Goal: Transaction & Acquisition: Purchase product/service

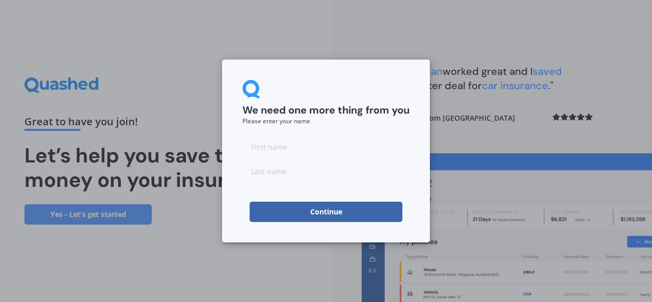
click at [280, 144] on input at bounding box center [325, 147] width 167 height 20
type input "[PERSON_NAME]"
click at [266, 173] on input at bounding box center [325, 171] width 167 height 20
type input "Shadbolt"
click at [303, 215] on button "Continue" at bounding box center [326, 212] width 153 height 20
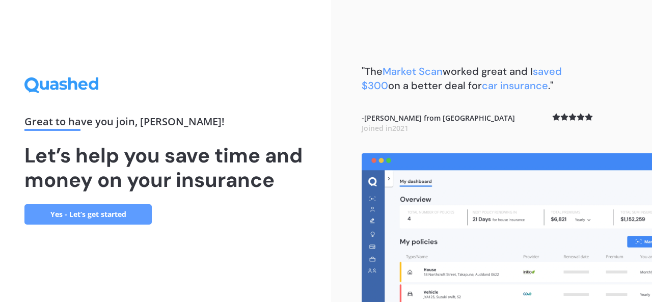
click at [99, 217] on link "Yes - Let’s get started" at bounding box center [87, 214] width 127 height 20
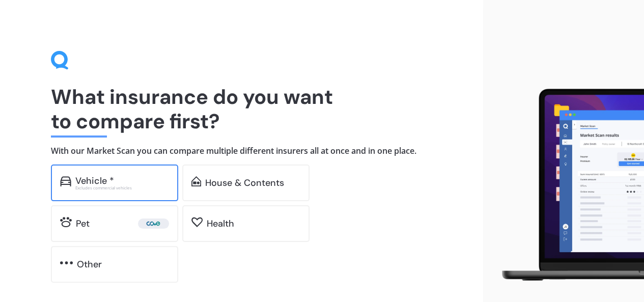
click at [110, 187] on div "Excludes commercial vehicles" at bounding box center [122, 188] width 94 height 4
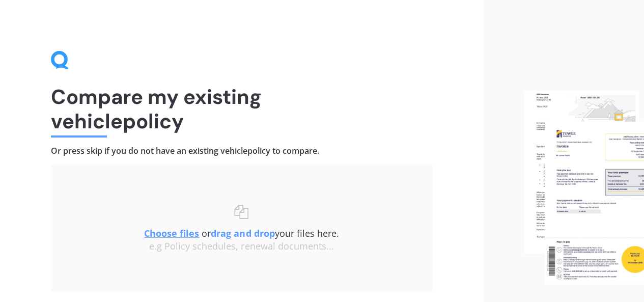
scroll to position [51, 0]
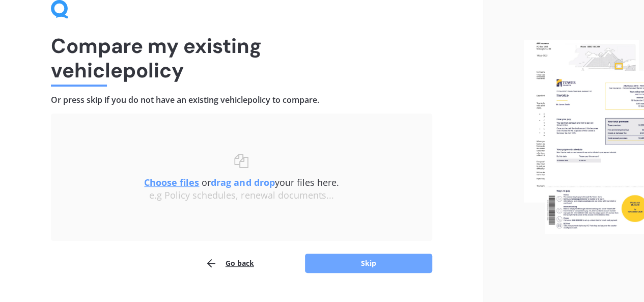
click at [386, 264] on button "Skip" at bounding box center [368, 263] width 127 height 19
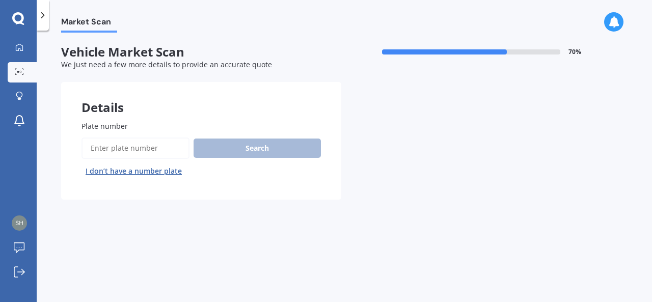
click at [150, 173] on button "I don’t have a number plate" at bounding box center [134, 171] width 104 height 16
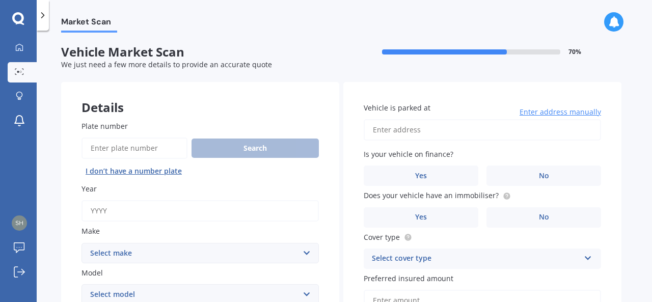
drag, startPoint x: 121, startPoint y: 211, endPoint x: 42, endPoint y: 211, distance: 79.5
click at [43, 211] on div "Market Scan Vehicle Market Scan 70 % We just need a few more details to provide…" at bounding box center [344, 169] width 615 height 272
drag, startPoint x: 114, startPoint y: 209, endPoint x: 76, endPoint y: 212, distance: 37.8
type input "2021"
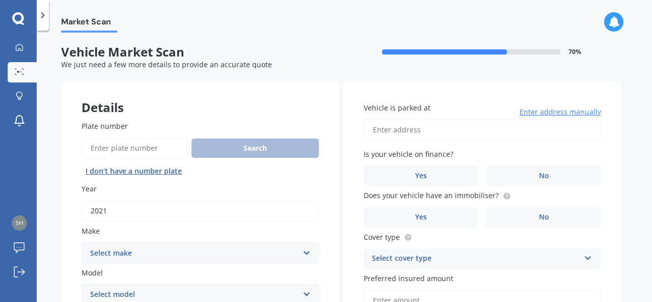
click at [308, 252] on select "Select make AC ALFA ROMEO ASTON [PERSON_NAME] AUDI AUSTIN BEDFORD Bentley BMW B…" at bounding box center [200, 253] width 237 height 20
select select "GWM"
click at [82, 243] on select "Select make AC ALFA ROMEO ASTON [PERSON_NAME] AUDI AUSTIN BEDFORD Bentley BMW B…" at bounding box center [200, 253] width 237 height 20
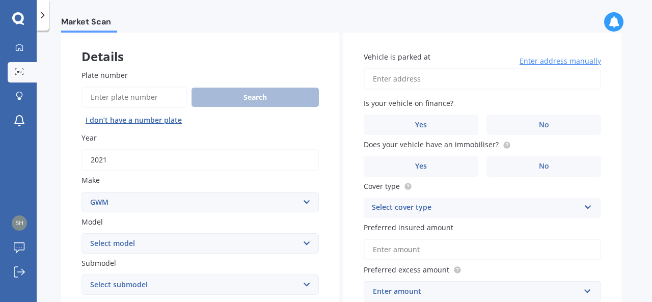
click at [307, 244] on select "Select model [PERSON_NAME] HAVAL H6 ORA TANK" at bounding box center [200, 243] width 237 height 20
select select "[PERSON_NAME]"
click at [82, 234] on select "Select model [PERSON_NAME] HAVAL H6 ORA TANK" at bounding box center [200, 243] width 237 height 20
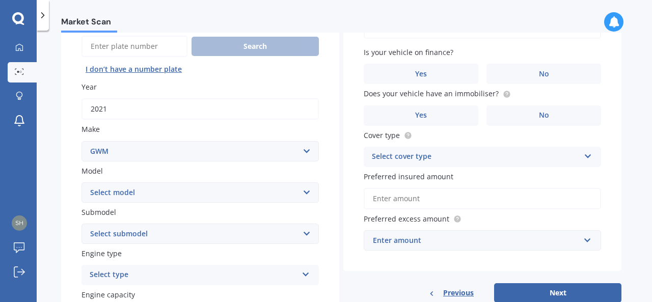
scroll to position [153, 0]
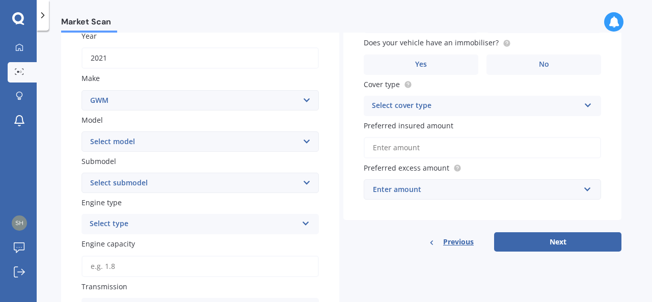
click at [307, 225] on icon at bounding box center [306, 221] width 9 height 7
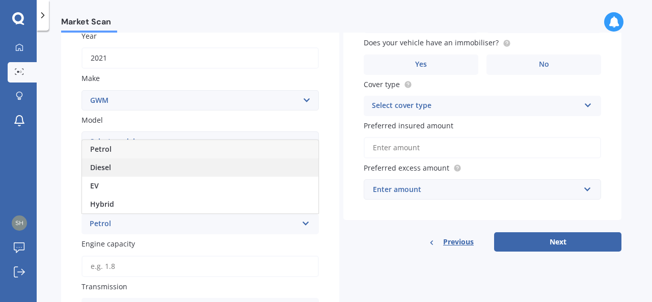
click at [235, 166] on div "Diesel" at bounding box center [200, 167] width 236 height 18
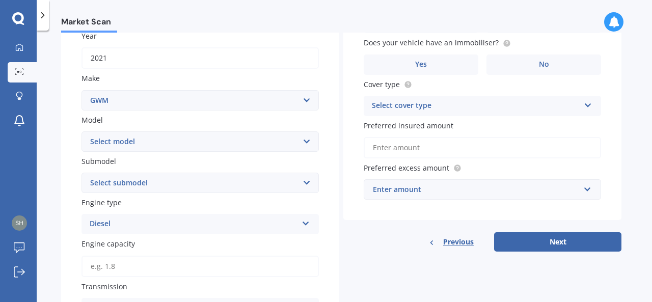
click at [306, 184] on select "Select submodel Ultra 4x4 2.4 DT/4WD" at bounding box center [200, 183] width 237 height 20
select select "ULTRA 4X4 2.4 DT/4WD"
click at [82, 173] on select "Select submodel Ultra 4x4 2.4 DT/4WD" at bounding box center [200, 183] width 237 height 20
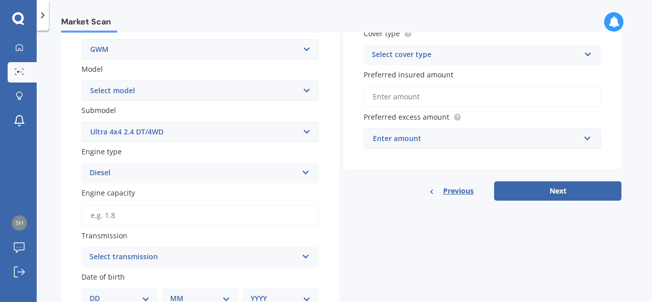
scroll to position [255, 0]
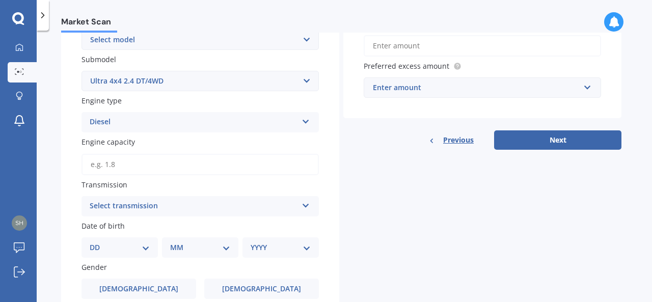
click at [309, 206] on icon at bounding box center [306, 203] width 9 height 7
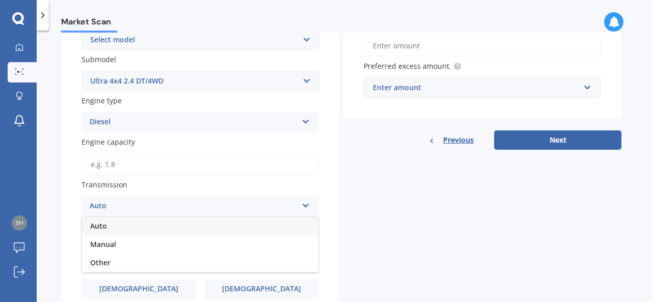
click at [277, 229] on div "Auto" at bounding box center [200, 226] width 236 height 18
click at [147, 251] on select "DD 01 02 03 04 05 06 07 08 09 10 11 12 13 14 15 16 17 18 19 20 21 22 23 24 25 2…" at bounding box center [120, 247] width 60 height 11
select select "17"
click at [98, 244] on select "DD 01 02 03 04 05 06 07 08 09 10 11 12 13 14 15 16 17 18 19 20 21 22 23 24 25 2…" at bounding box center [120, 247] width 60 height 11
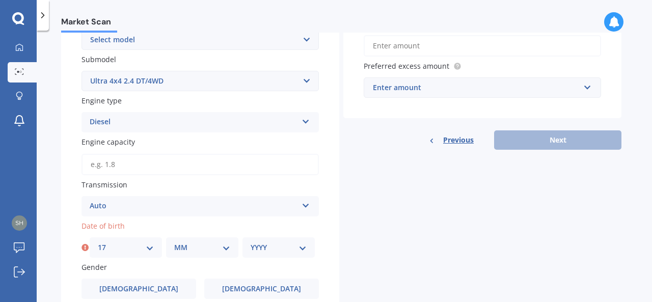
click at [228, 248] on select "MM 01 02 03 04 05 06 07 08 09 10 11 12" at bounding box center [202, 247] width 56 height 11
select select "10"
click at [174, 244] on select "MM 01 02 03 04 05 06 07 08 09 10 11 12" at bounding box center [202, 247] width 56 height 11
click at [304, 251] on select "YYYY 2025 2024 2023 2022 2021 2020 2019 2018 2017 2016 2015 2014 2013 2012 2011…" at bounding box center [279, 247] width 56 height 11
select select "1974"
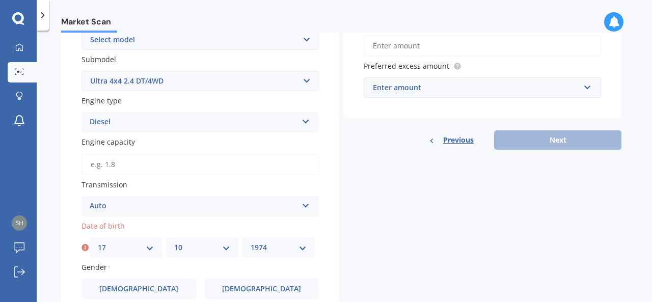
click at [251, 244] on select "YYYY 2025 2024 2023 2022 2021 2020 2019 2018 2017 2016 2015 2014 2013 2012 2011…" at bounding box center [279, 247] width 56 height 11
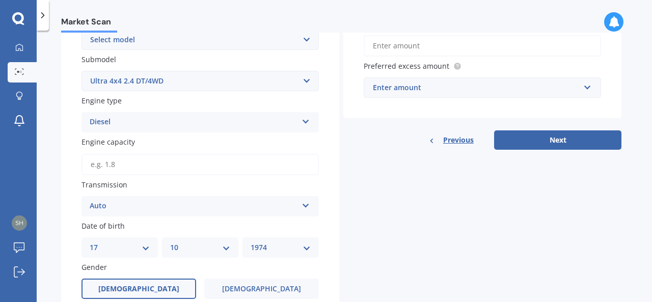
click at [138, 293] on span "[DEMOGRAPHIC_DATA]" at bounding box center [138, 289] width 81 height 9
click at [0, 0] on input "[DEMOGRAPHIC_DATA]" at bounding box center [0, 0] width 0 height 0
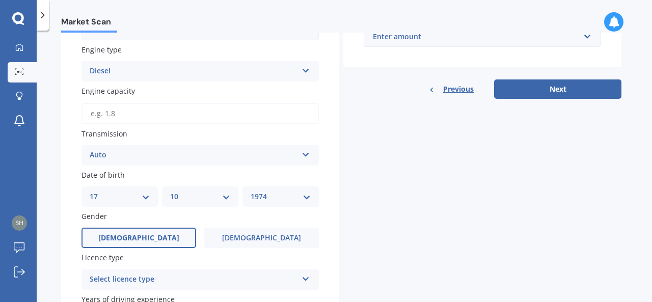
scroll to position [408, 0]
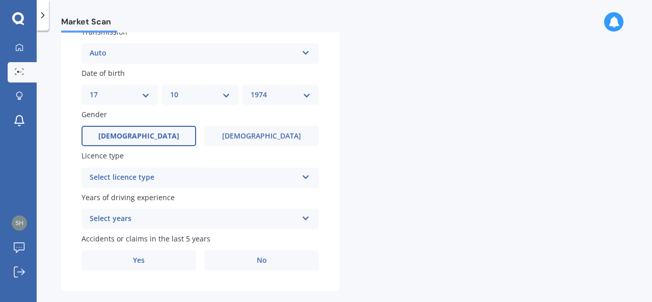
click at [305, 177] on icon at bounding box center [306, 175] width 9 height 7
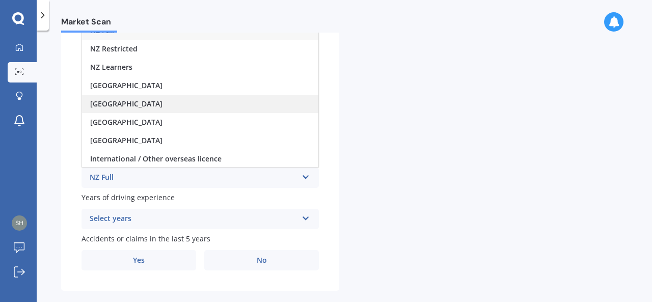
scroll to position [357, 0]
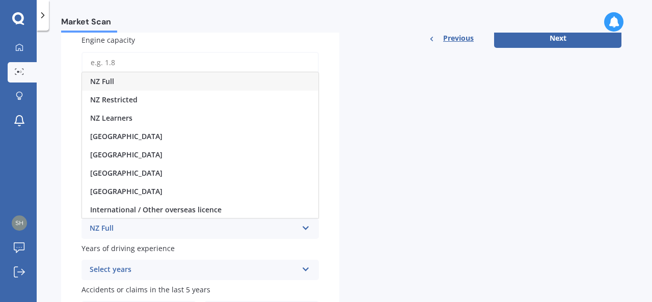
click at [225, 80] on div "NZ Full" at bounding box center [200, 81] width 236 height 18
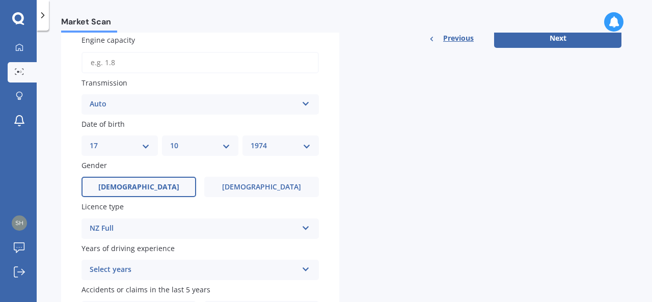
click at [308, 267] on icon at bounding box center [306, 267] width 9 height 7
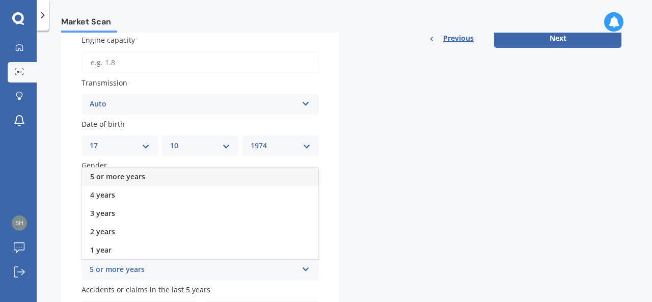
click at [227, 180] on div "5 or more years" at bounding box center [200, 177] width 236 height 18
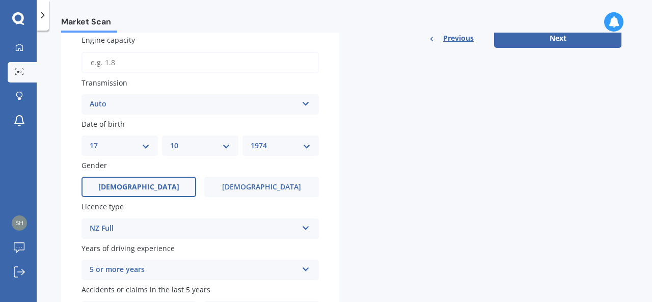
scroll to position [425, 0]
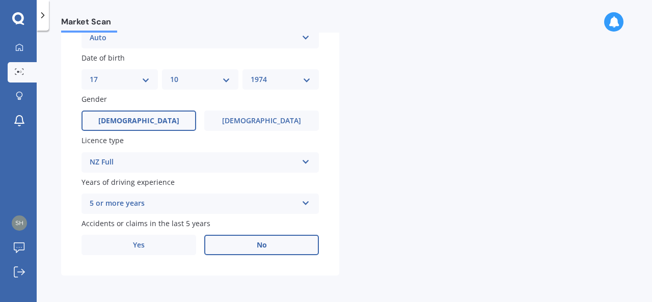
click at [261, 246] on span "No" at bounding box center [262, 245] width 10 height 9
click at [0, 0] on input "No" at bounding box center [0, 0] width 0 height 0
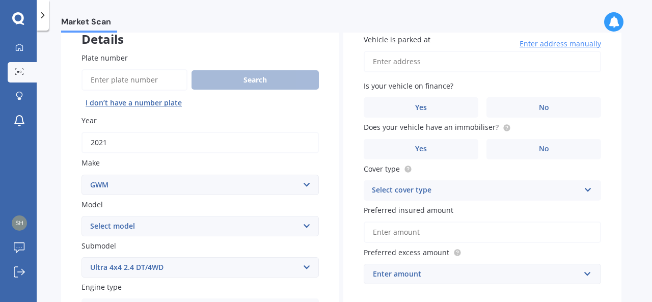
scroll to position [0, 0]
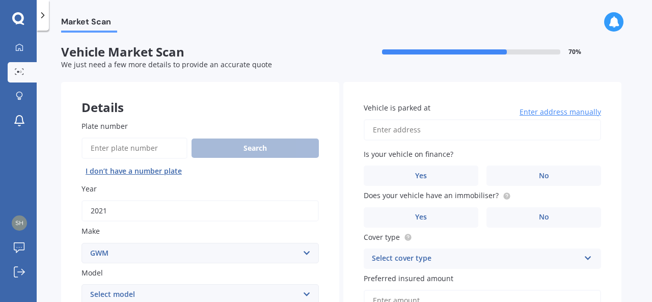
click at [417, 133] on input "Vehicle is parked at" at bounding box center [482, 129] width 237 height 21
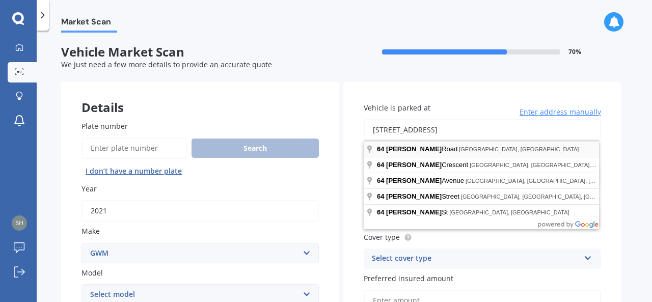
type input "[STREET_ADDRESS]"
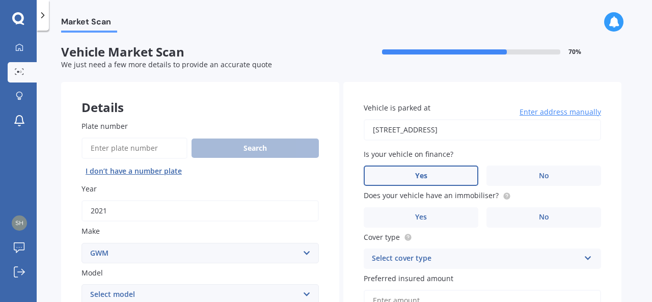
click at [427, 174] on label "Yes" at bounding box center [421, 176] width 115 height 20
click at [0, 0] on input "Yes" at bounding box center [0, 0] width 0 height 0
click at [552, 217] on label "No" at bounding box center [544, 217] width 115 height 20
click at [0, 0] on input "No" at bounding box center [0, 0] width 0 height 0
click at [590, 258] on icon at bounding box center [588, 256] width 9 height 7
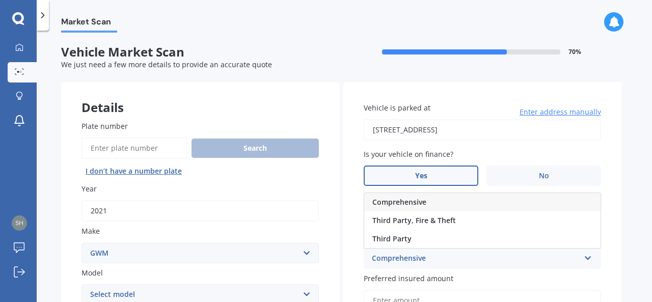
click at [503, 205] on div "Comprehensive" at bounding box center [482, 202] width 236 height 18
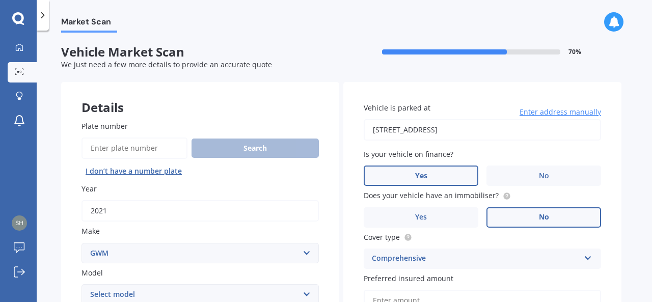
scroll to position [51, 0]
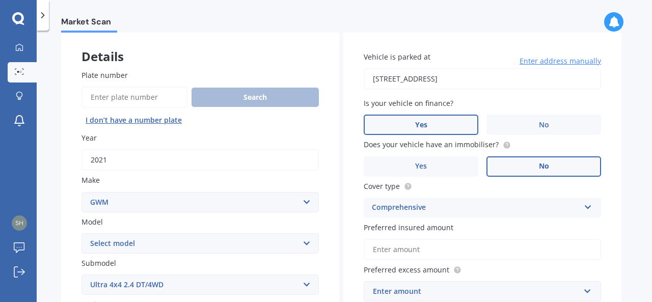
click at [531, 253] on input "Preferred insured amount" at bounding box center [482, 249] width 237 height 21
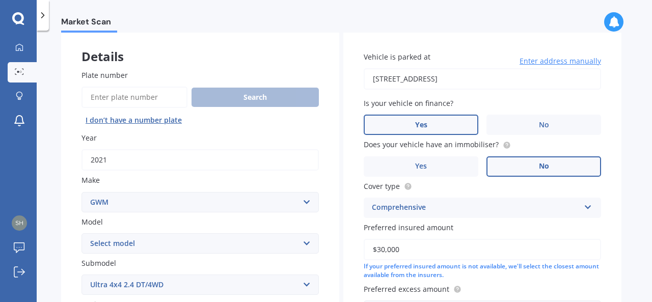
type input "$30,000"
click at [553, 289] on label "Preferred excess amount" at bounding box center [480, 289] width 233 height 11
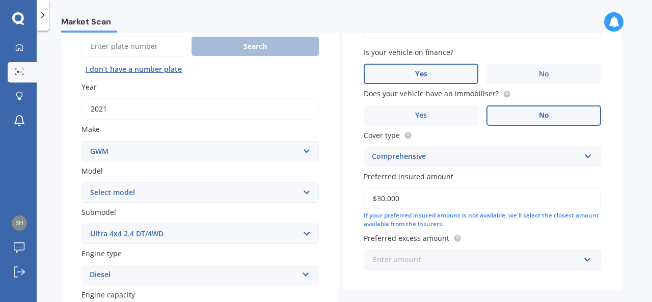
click at [588, 257] on input "text" at bounding box center [479, 259] width 228 height 19
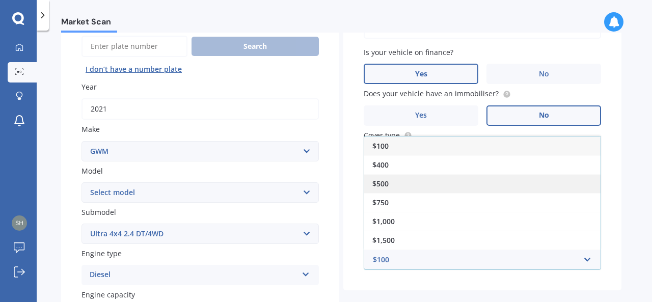
click at [411, 180] on div "$500" at bounding box center [482, 183] width 236 height 19
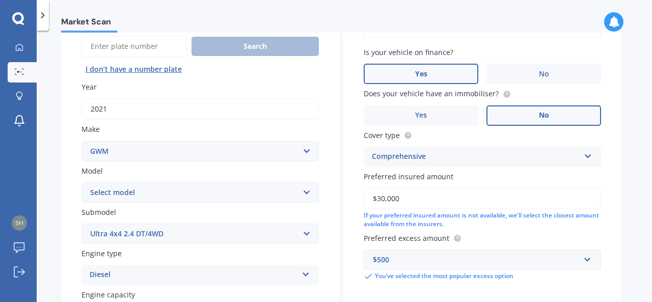
click at [599, 232] on div "Vehicle is parked at [STREET_ADDRESS] Enter address manually Is your vehicle on…" at bounding box center [482, 140] width 278 height 321
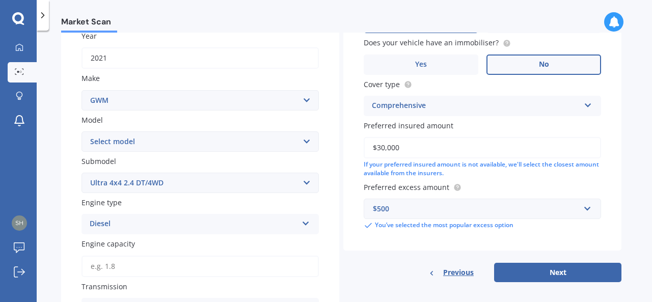
scroll to position [204, 0]
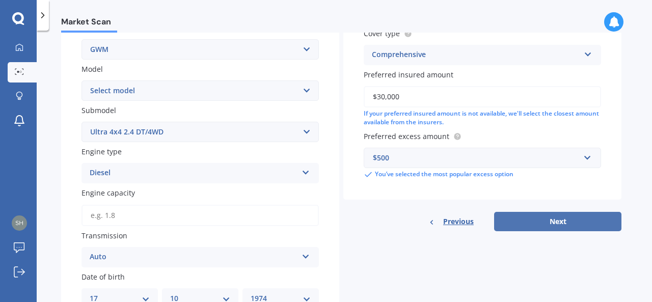
click at [566, 224] on button "Next" at bounding box center [557, 221] width 127 height 19
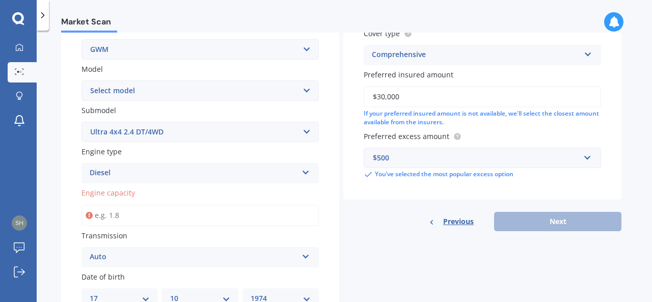
drag, startPoint x: 130, startPoint y: 213, endPoint x: 37, endPoint y: 223, distance: 94.2
click at [37, 223] on div "Market Scan Vehicle Market Scan 70 % We just need a few more details to provide…" at bounding box center [344, 169] width 615 height 272
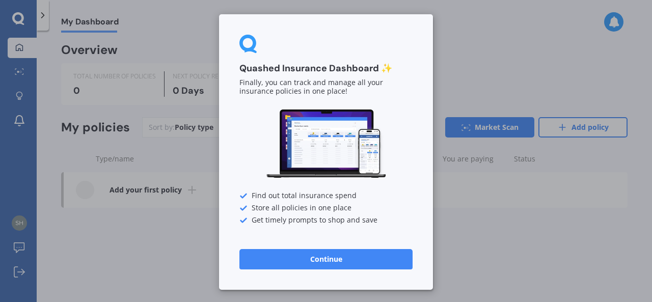
click at [285, 260] on button "Continue" at bounding box center [325, 259] width 173 height 20
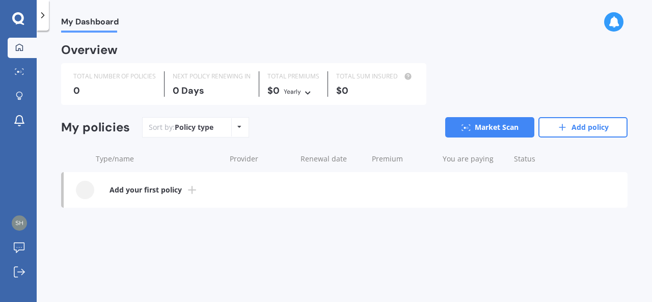
click at [20, 17] on icon at bounding box center [18, 18] width 12 height 13
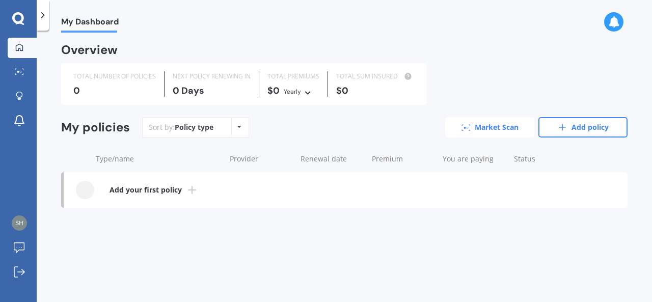
click at [505, 126] on link "Market Scan" at bounding box center [489, 127] width 89 height 20
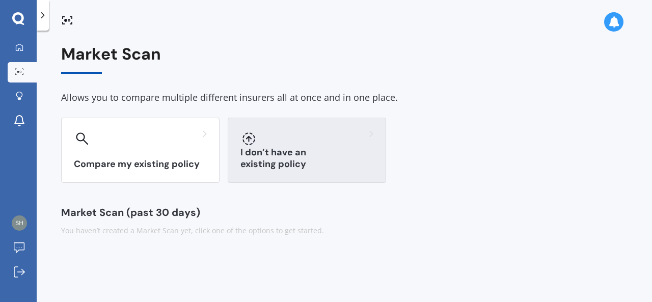
click at [311, 167] on h3 "I don’t have an existing policy" at bounding box center [306, 158] width 133 height 23
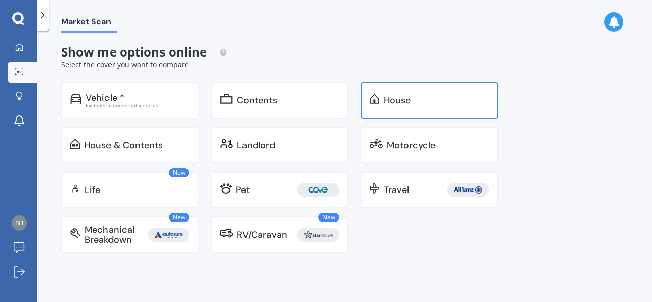
click at [426, 103] on div "House" at bounding box center [436, 100] width 105 height 10
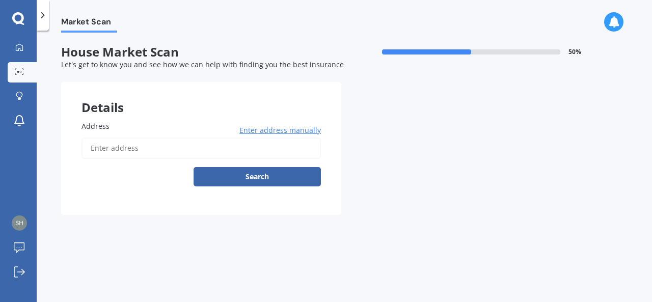
click at [122, 146] on input "Address" at bounding box center [201, 148] width 239 height 21
type input "[STREET_ADDRESS]"
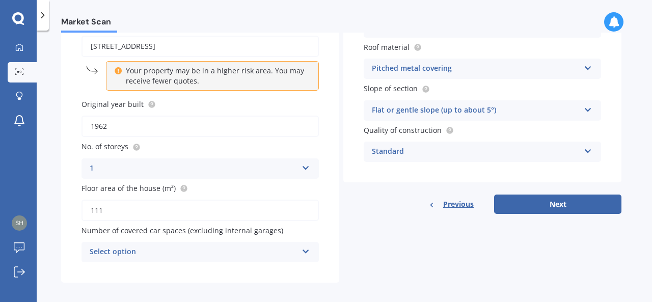
scroll to position [109, 0]
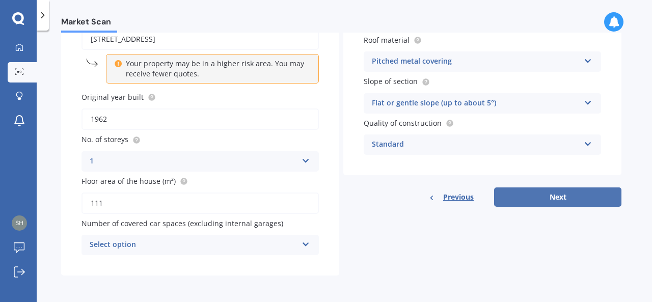
click at [520, 197] on button "Next" at bounding box center [557, 196] width 127 height 19
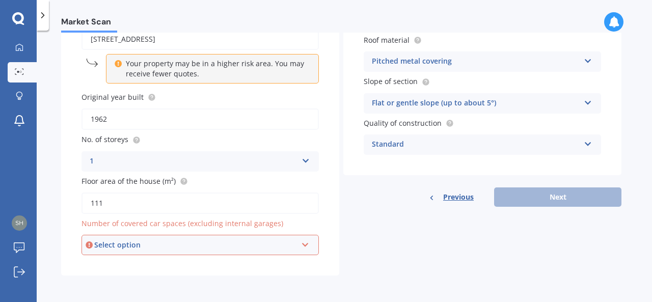
click at [304, 246] on icon at bounding box center [305, 242] width 9 height 7
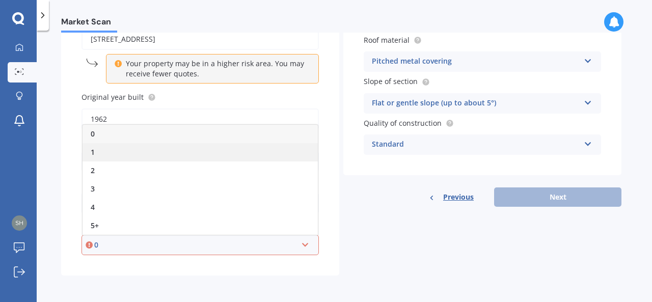
click at [168, 150] on div "1" at bounding box center [200, 152] width 235 height 18
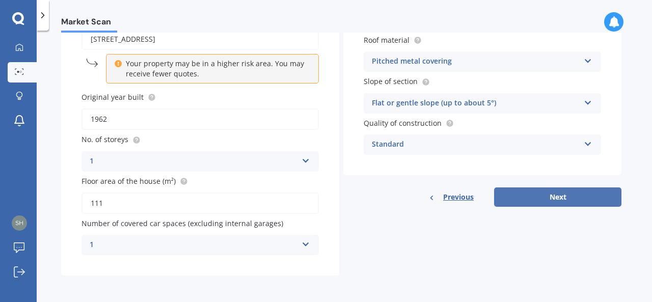
click at [529, 196] on button "Next" at bounding box center [557, 196] width 127 height 19
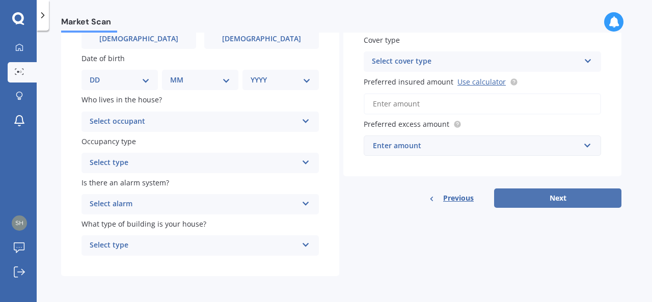
scroll to position [0, 0]
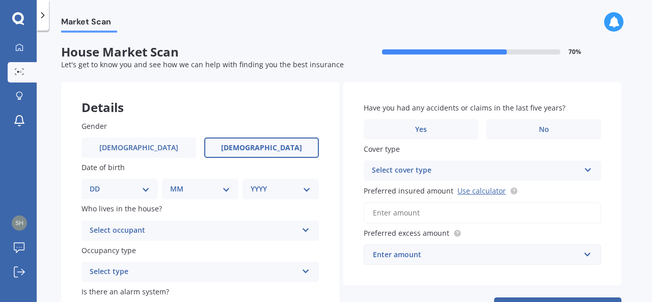
click at [275, 145] on label "[DEMOGRAPHIC_DATA]" at bounding box center [261, 148] width 115 height 20
click at [0, 0] on input "[DEMOGRAPHIC_DATA]" at bounding box center [0, 0] width 0 height 0
click at [147, 189] on select "DD 01 02 03 04 05 06 07 08 09 10 11 12 13 14 15 16 17 18 19 20 21 22 23 24 25 2…" at bounding box center [120, 188] width 60 height 11
select select "29"
click at [98, 183] on select "DD 01 02 03 04 05 06 07 08 09 10 11 12 13 14 15 16 17 18 19 20 21 22 23 24 25 2…" at bounding box center [120, 188] width 60 height 11
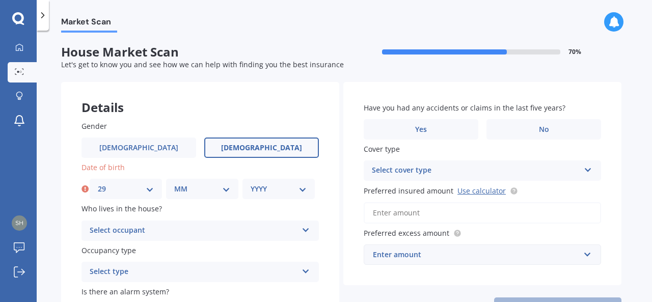
click at [228, 190] on select "MM 01 02 03 04 05 06 07 08 09 10 11 12" at bounding box center [202, 188] width 56 height 11
select select "04"
click at [174, 183] on select "MM 01 02 03 04 05 06 07 08 09 10 11 12" at bounding box center [202, 188] width 56 height 11
click at [305, 192] on select "YYYY 2009 2008 2007 2006 2005 2004 2003 2002 2001 2000 1999 1998 1997 1996 1995…" at bounding box center [279, 188] width 56 height 11
select select "1976"
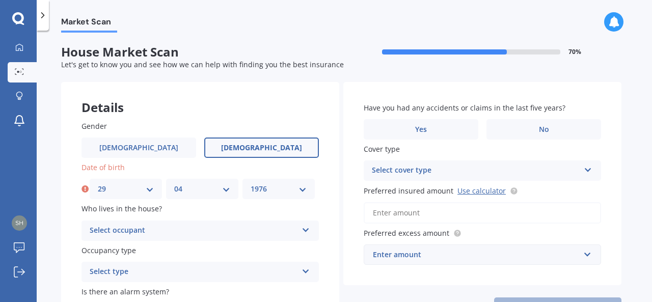
click at [251, 183] on select "YYYY 2009 2008 2007 2006 2005 2004 2003 2002 2001 2000 1999 1998 1997 1996 1995…" at bounding box center [279, 188] width 56 height 11
click at [307, 229] on icon at bounding box center [306, 228] width 9 height 7
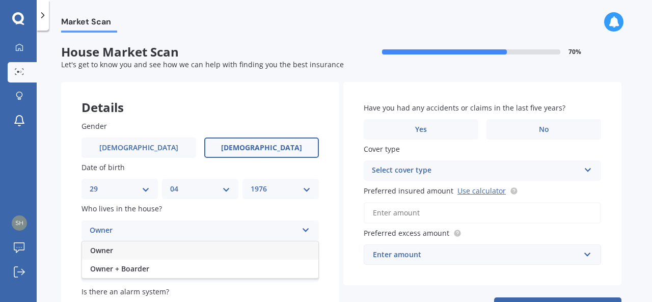
click at [286, 249] on div "Owner" at bounding box center [200, 250] width 236 height 18
click at [306, 273] on icon at bounding box center [306, 269] width 9 height 7
click at [293, 233] on div "Permanent" at bounding box center [200, 234] width 236 height 18
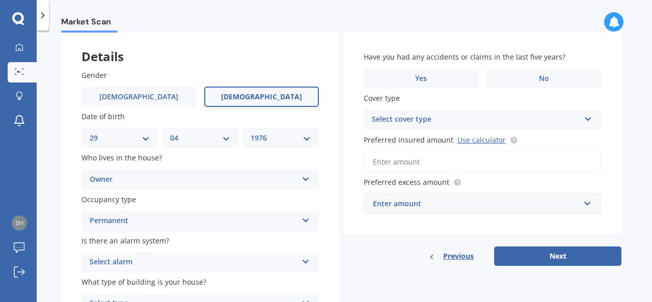
click at [309, 261] on icon at bounding box center [306, 259] width 9 height 7
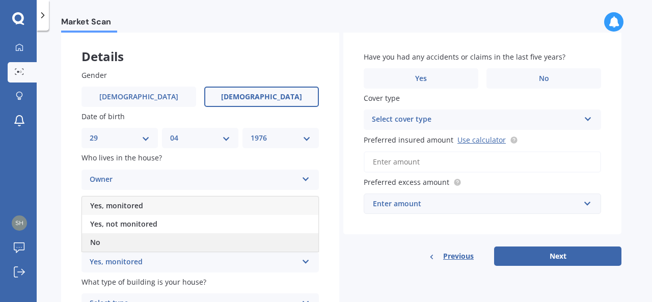
click at [278, 243] on div "No" at bounding box center [200, 242] width 236 height 18
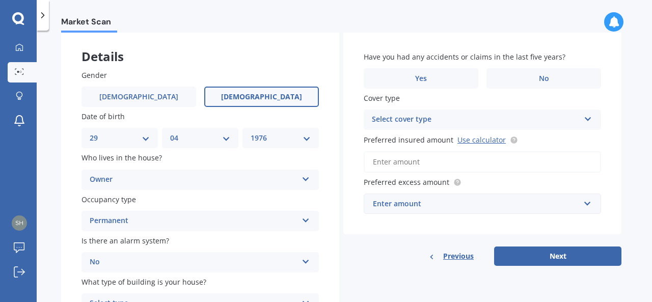
click at [356, 264] on div "Previous Next" at bounding box center [482, 256] width 278 height 19
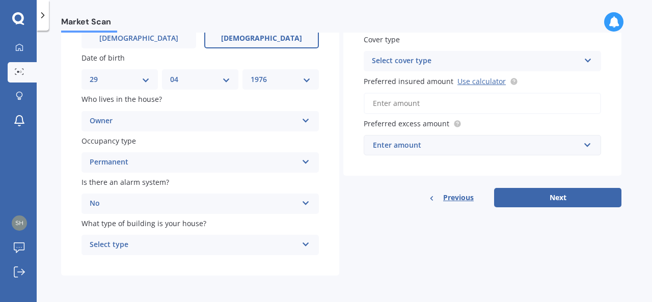
click at [307, 246] on icon at bounding box center [306, 242] width 9 height 7
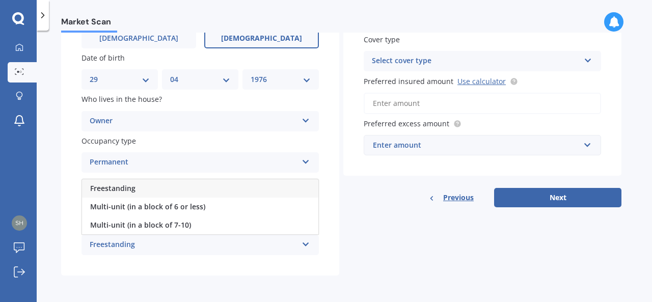
click at [280, 248] on div "Freestanding" at bounding box center [194, 245] width 208 height 12
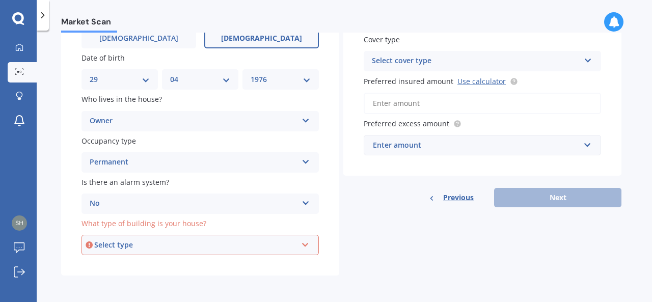
click at [305, 245] on icon at bounding box center [305, 242] width 9 height 7
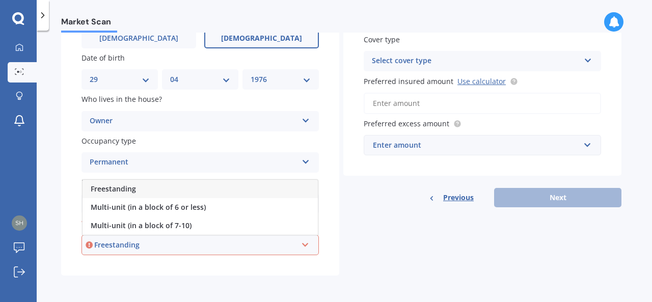
click at [111, 243] on div "Freestanding" at bounding box center [195, 244] width 203 height 11
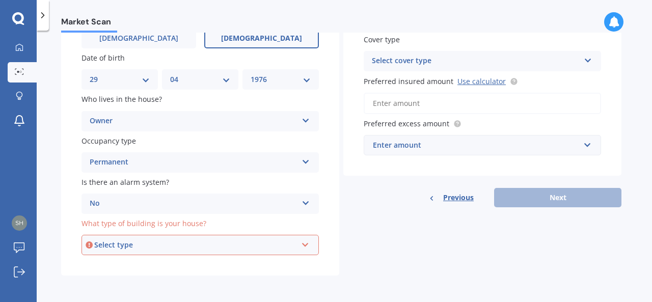
click at [306, 245] on icon at bounding box center [305, 242] width 9 height 7
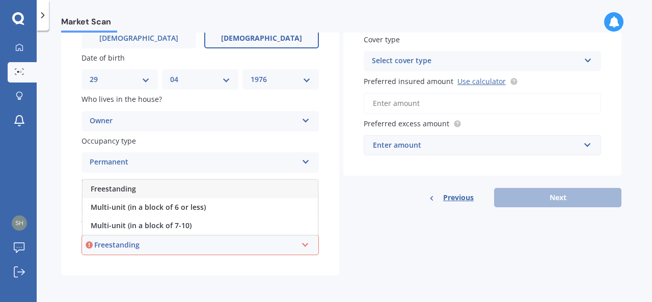
click at [257, 189] on div "Freestanding" at bounding box center [200, 189] width 235 height 18
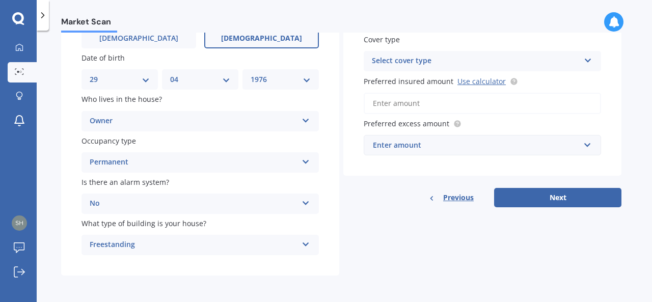
scroll to position [8, 0]
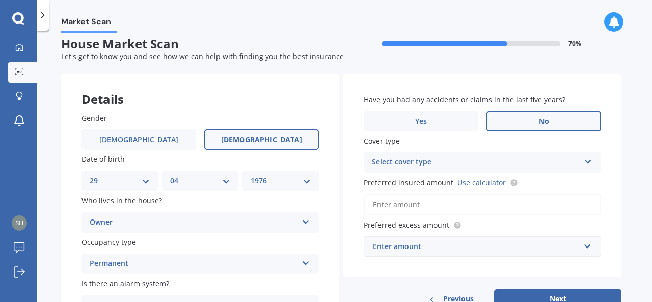
click at [546, 123] on span "No" at bounding box center [544, 121] width 10 height 9
click at [0, 0] on input "No" at bounding box center [0, 0] width 0 height 0
click at [591, 161] on icon at bounding box center [588, 159] width 9 height 7
click at [558, 180] on div "High" at bounding box center [482, 182] width 236 height 18
click at [434, 206] on input "Preferred insured amount Use calculator" at bounding box center [482, 204] width 237 height 21
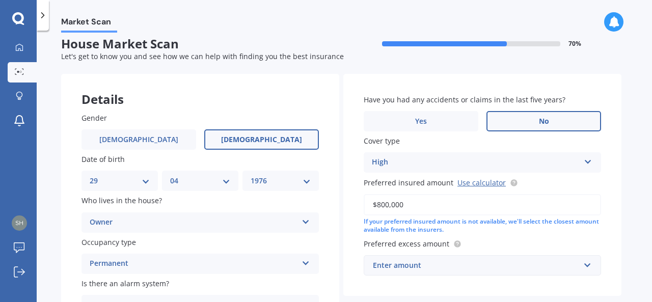
type input "$800,000"
click at [587, 265] on input "text" at bounding box center [479, 265] width 228 height 19
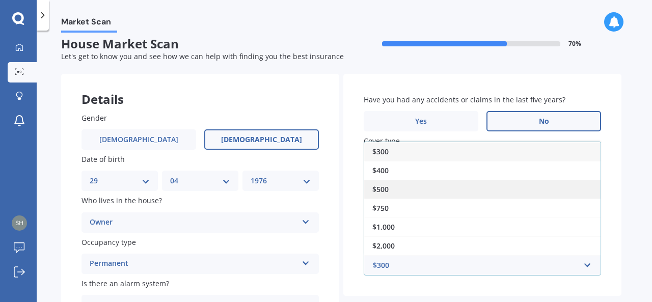
click at [520, 186] on div "$500" at bounding box center [482, 189] width 236 height 19
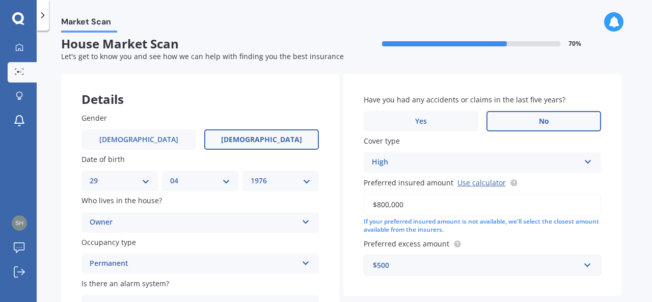
click at [605, 230] on div "Have you had any accidents or claims in the last five years? Yes No Cover type …" at bounding box center [482, 185] width 278 height 223
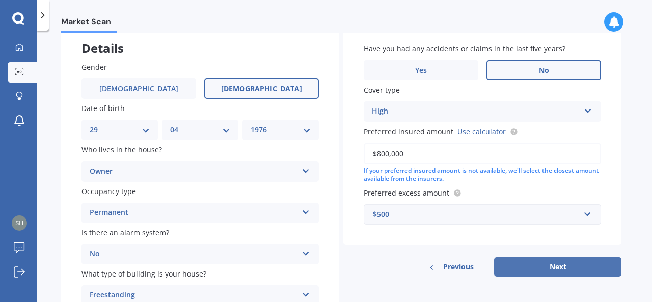
click at [570, 267] on button "Next" at bounding box center [557, 266] width 127 height 19
select select "29"
select select "04"
select select "1976"
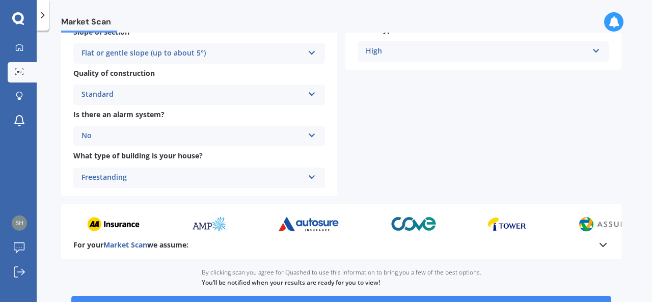
scroll to position [433, 0]
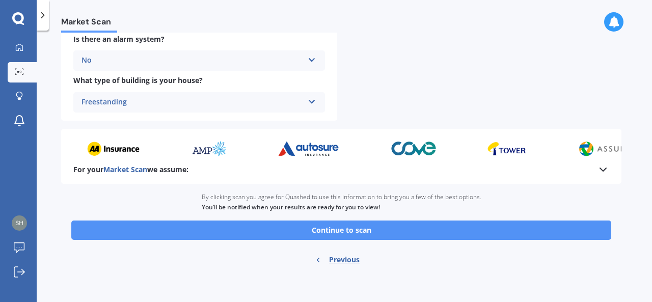
click at [310, 227] on button "Continue to scan" at bounding box center [341, 230] width 540 height 19
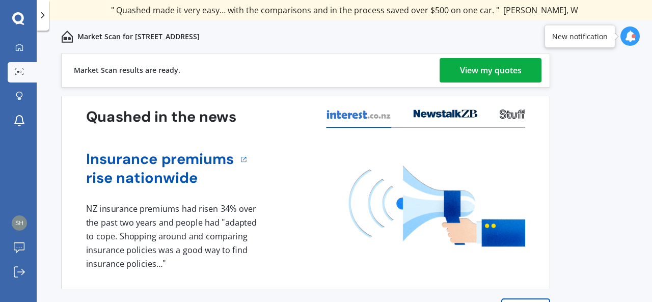
click at [496, 71] on div "View my quotes" at bounding box center [491, 70] width 62 height 24
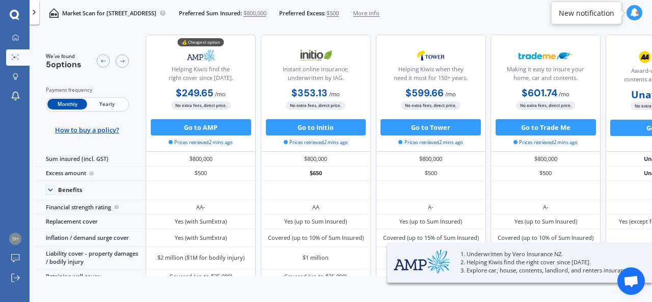
drag, startPoint x: 489, startPoint y: 15, endPoint x: 445, endPoint y: 21, distance: 44.3
click at [445, 21] on div "Market Scan for [STREET_ADDRESS] Preferred Sum Insured: $800,000 Preferred Exce…" at bounding box center [341, 13] width 623 height 26
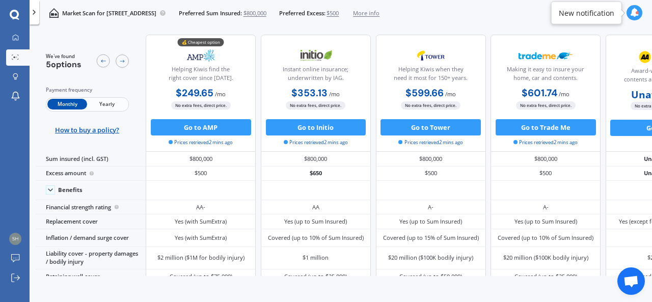
click at [634, 12] on icon at bounding box center [634, 12] width 9 height 9
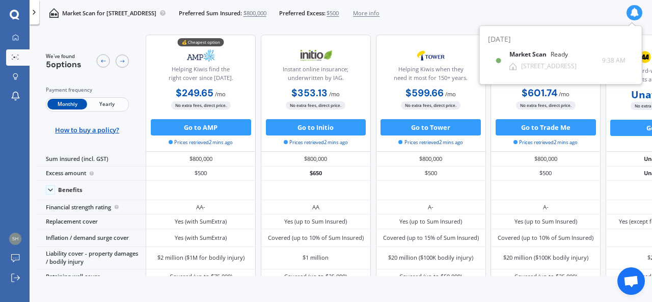
click at [551, 16] on div "Market Scan for [STREET_ADDRESS] Preferred Sum Insured: $800,000 Preferred Exce…" at bounding box center [341, 13] width 623 height 26
